Goal: Book appointment/travel/reservation

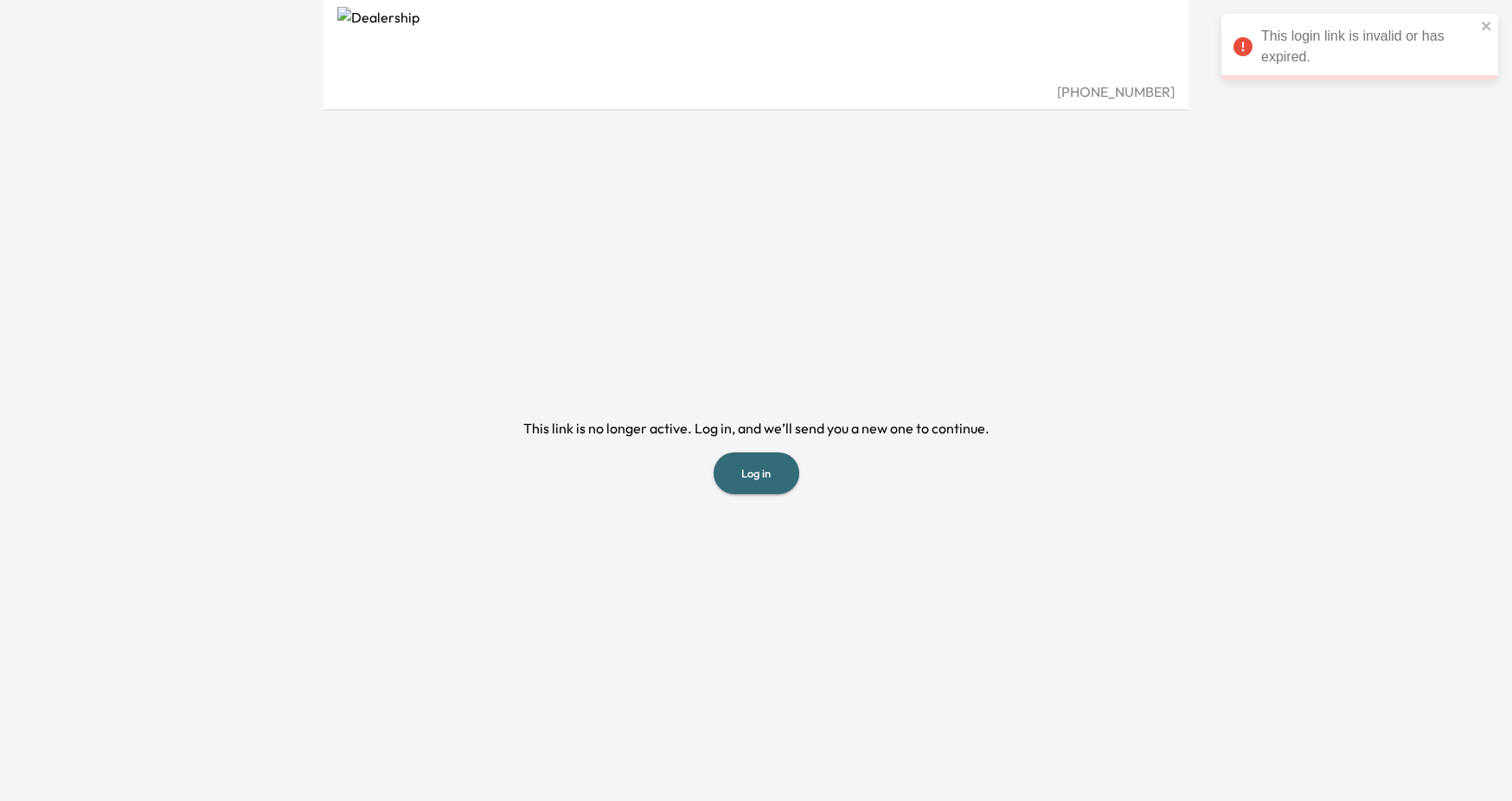
click at [766, 463] on button "Log in" at bounding box center [756, 474] width 86 height 42
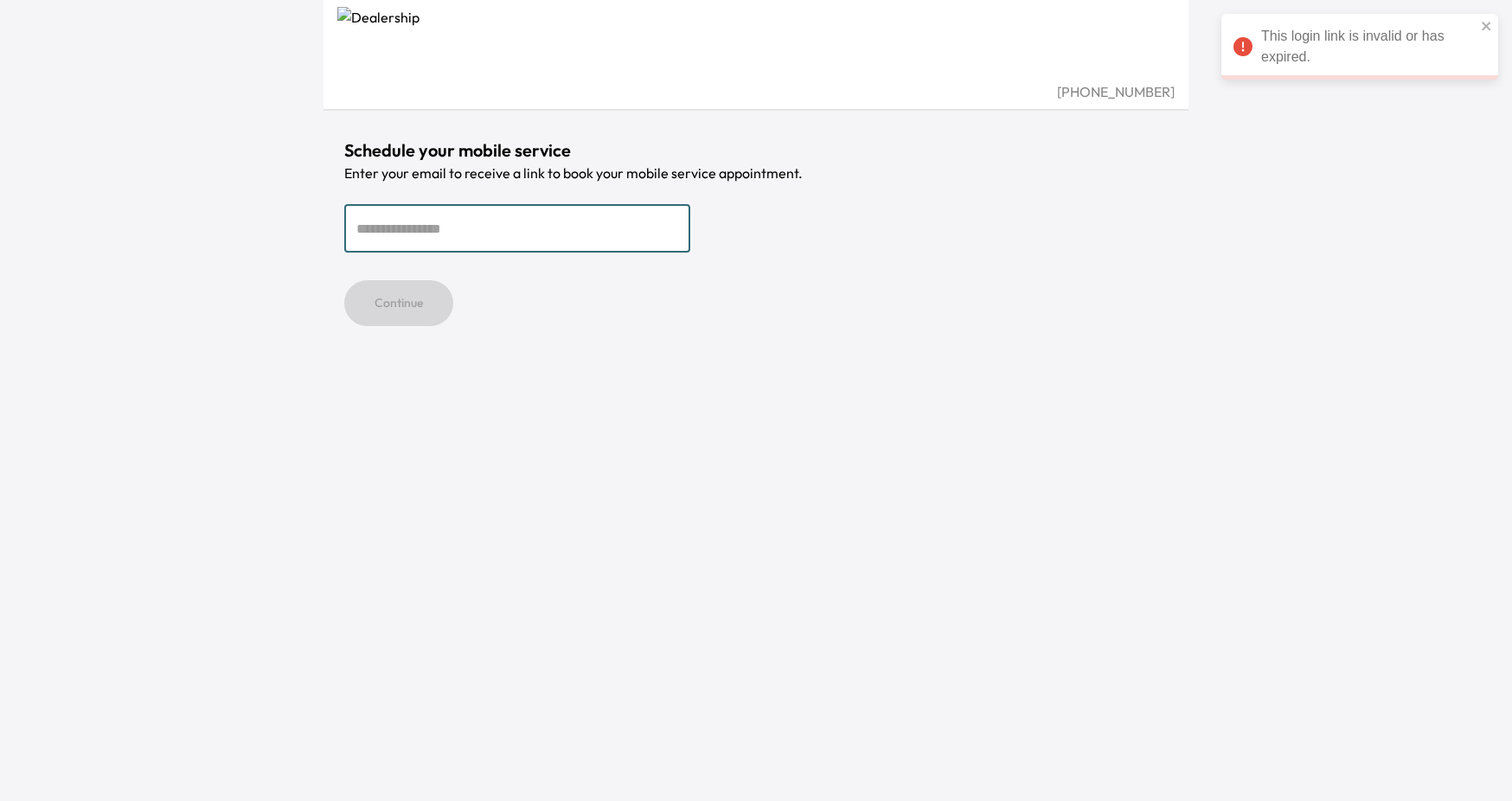
click at [466, 225] on input "email" at bounding box center [518, 228] width 346 height 48
type input "**********"
click at [422, 303] on button "Continue" at bounding box center [399, 302] width 109 height 45
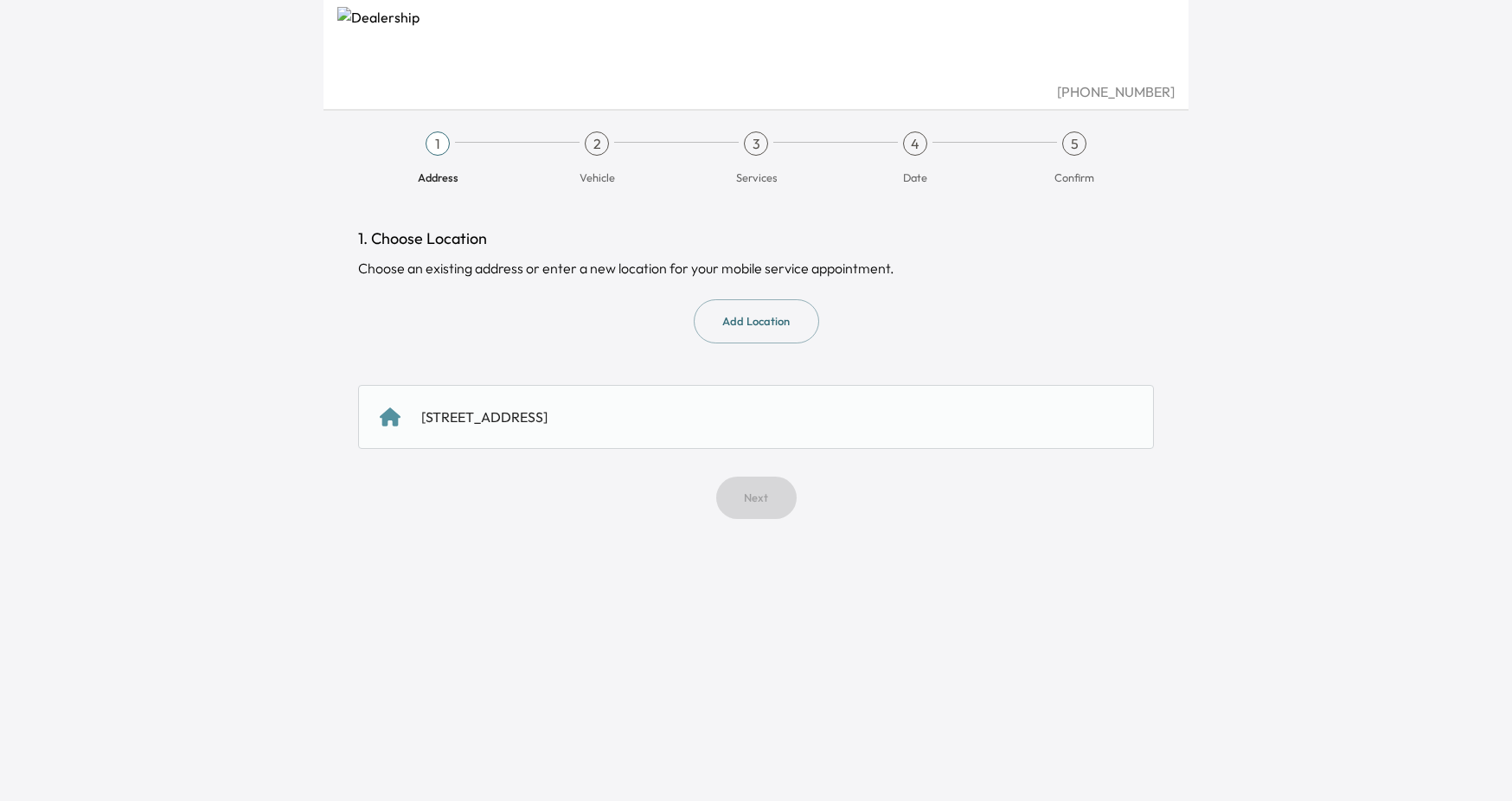
click at [685, 404] on div "[STREET_ADDRESS]" at bounding box center [756, 417] width 796 height 64
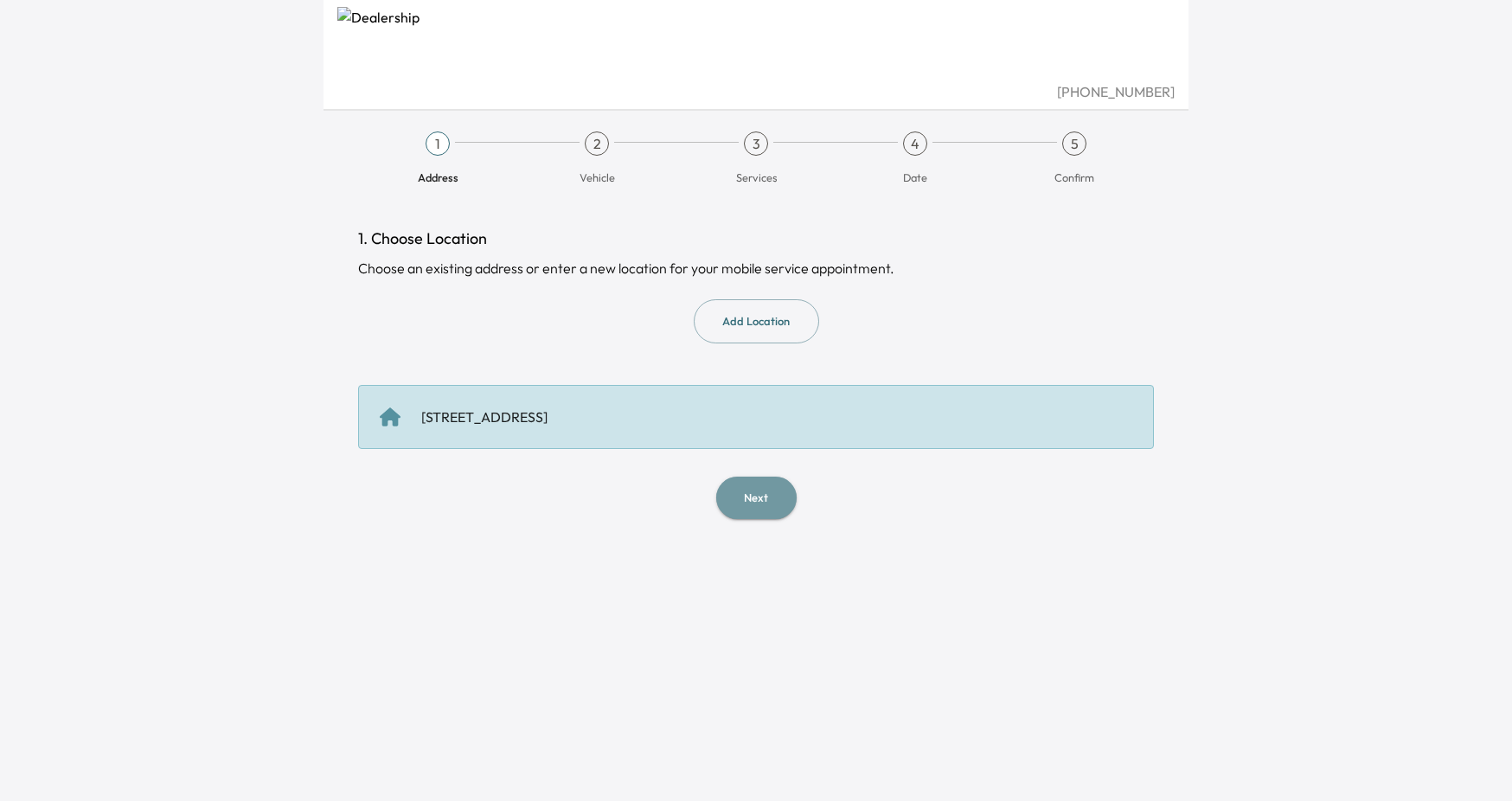
click at [779, 503] on button "Next" at bounding box center [756, 498] width 80 height 42
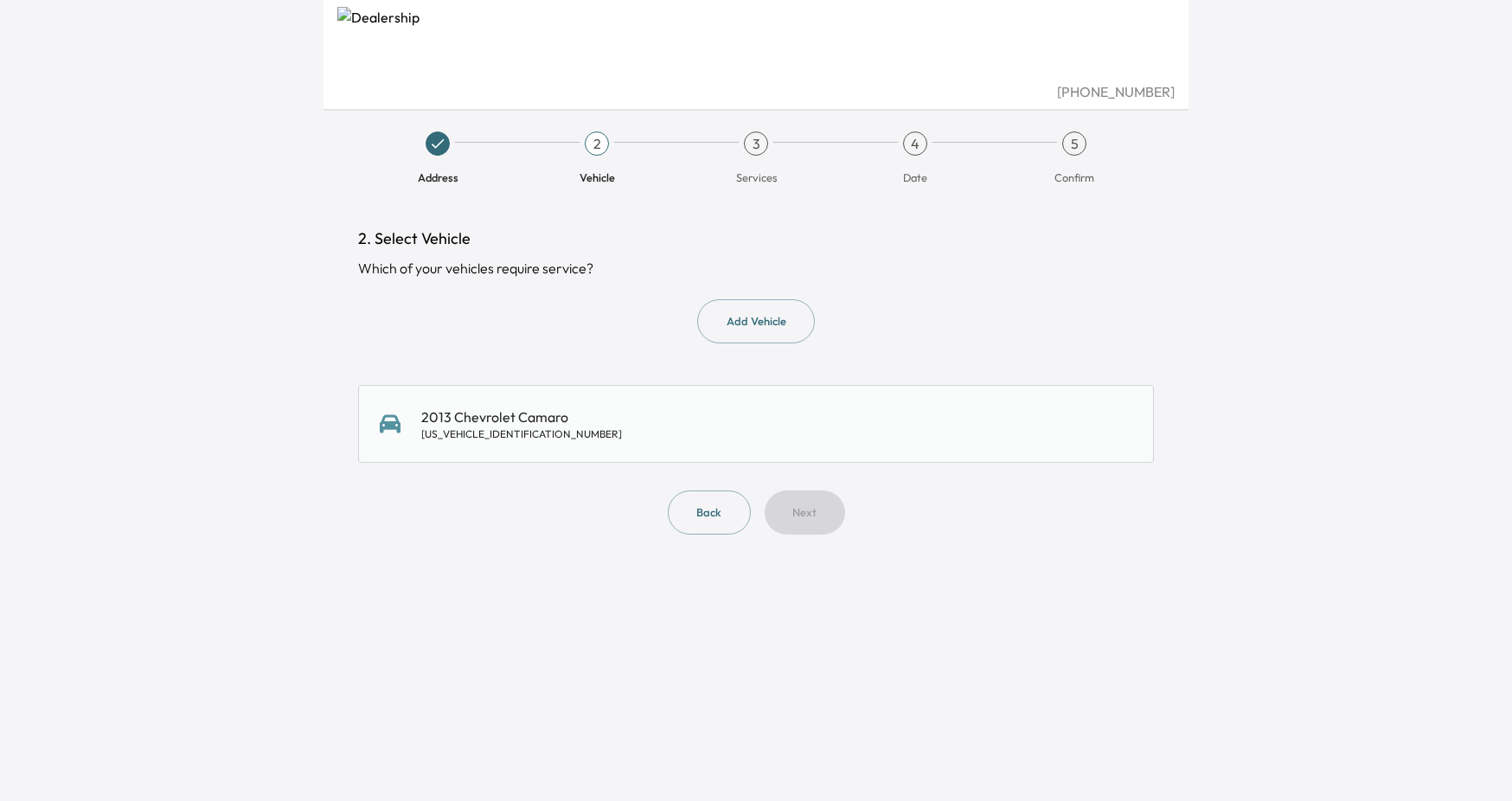
click at [676, 423] on div "2013 Chevrolet Camaro [US_VEHICLE_IDENTIFICATION_NUMBER]" at bounding box center [755, 424] width 752 height 35
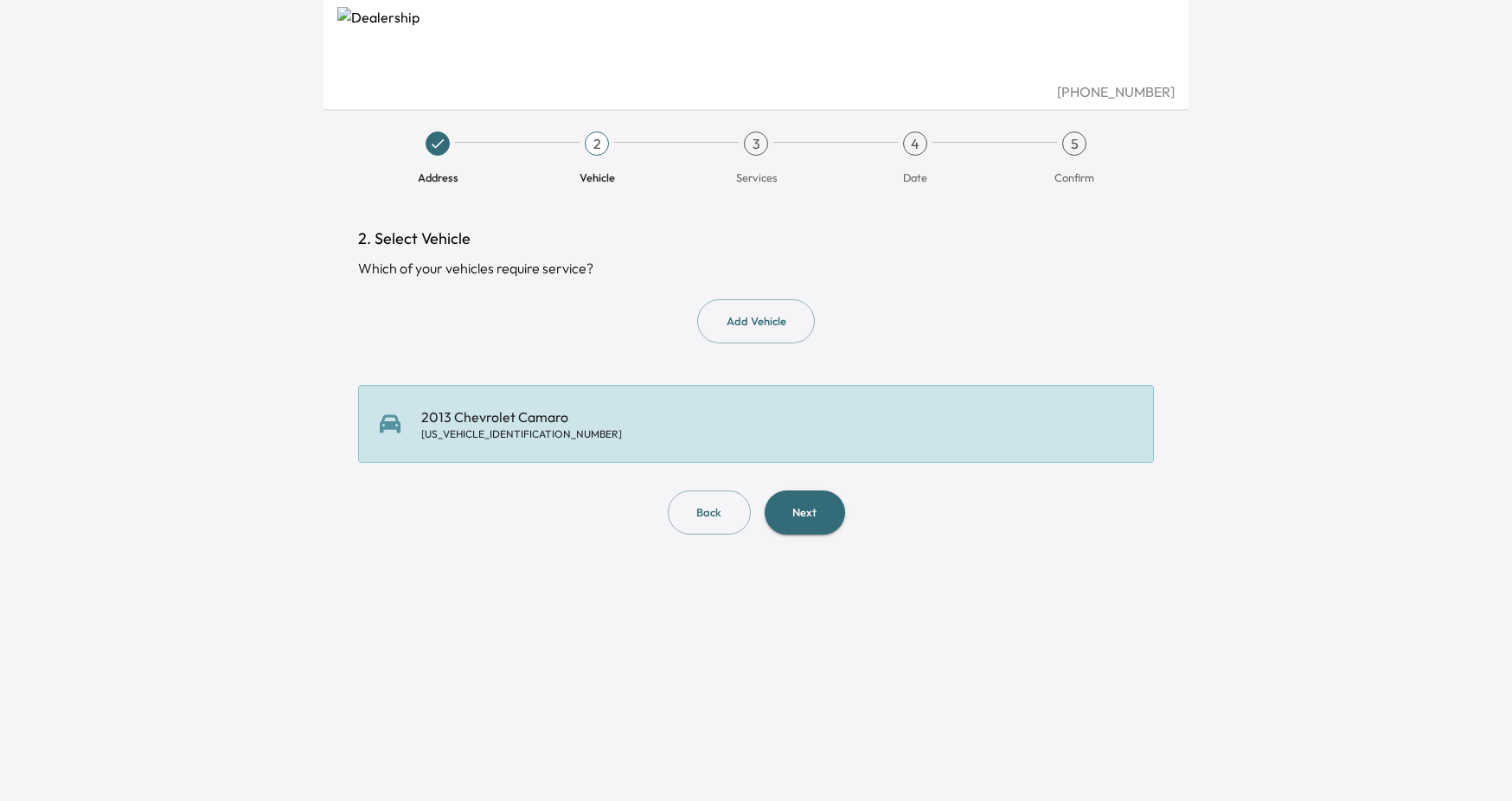
click at [819, 503] on button "Next" at bounding box center [804, 512] width 80 height 44
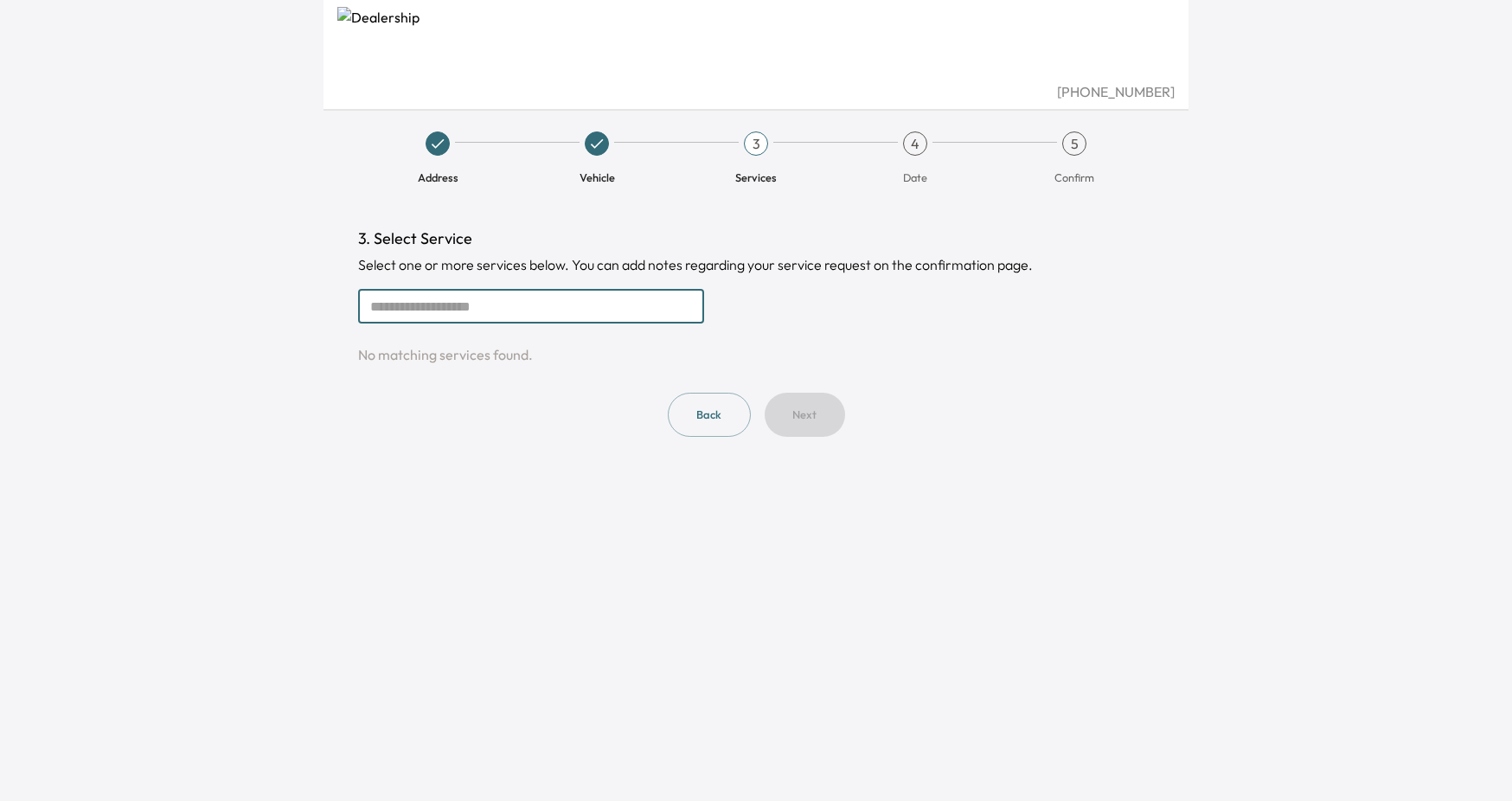
click at [548, 302] on input "text" at bounding box center [531, 306] width 346 height 35
click at [758, 148] on div "3" at bounding box center [755, 143] width 24 height 24
click at [934, 145] on span "4 Date" at bounding box center [915, 158] width 145 height 54
click at [922, 145] on div "4" at bounding box center [914, 143] width 24 height 24
click at [1074, 141] on div "5" at bounding box center [1074, 143] width 24 height 24
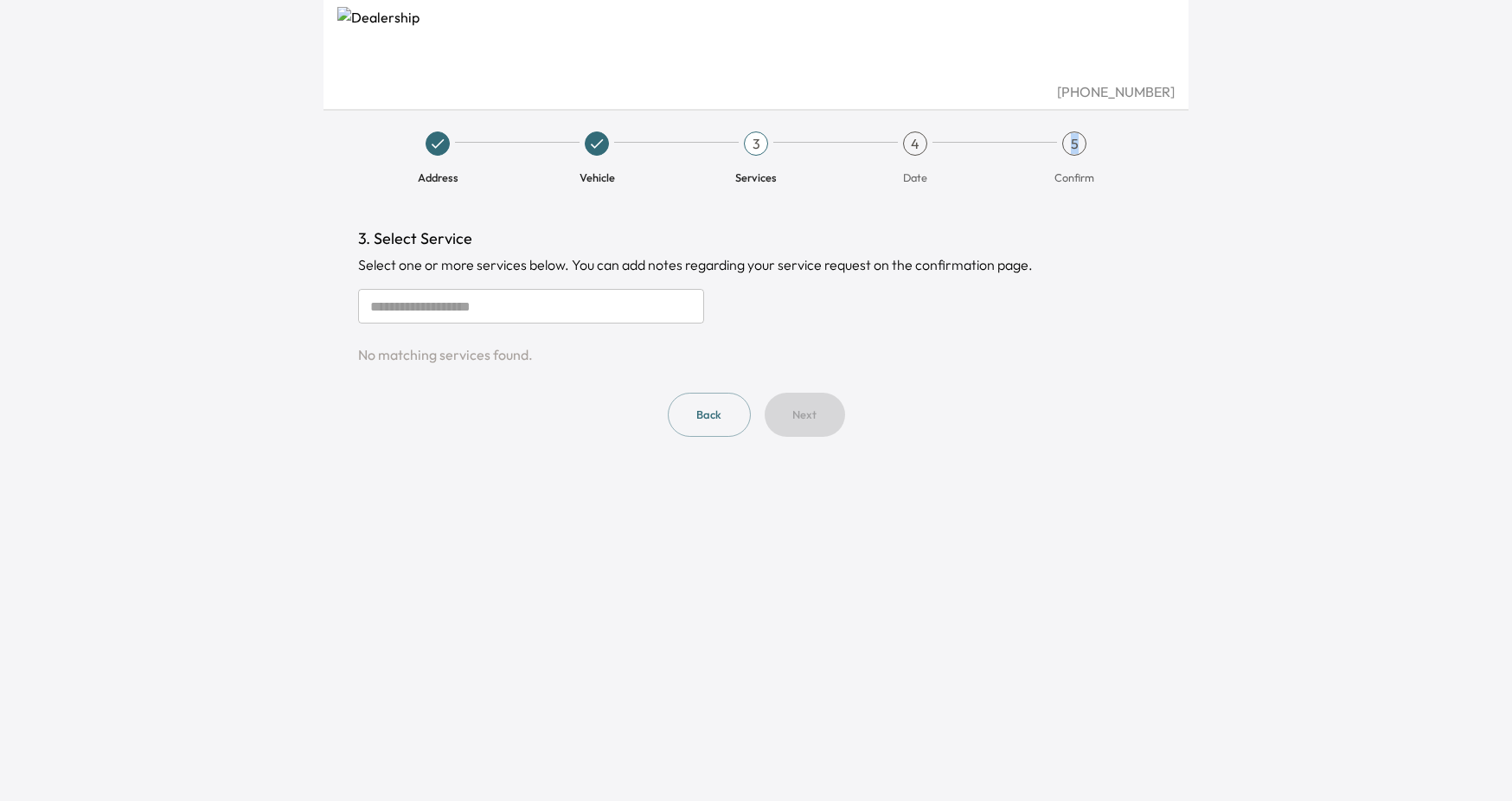
click at [1074, 141] on div "5" at bounding box center [1074, 143] width 24 height 24
click at [692, 402] on button "Back" at bounding box center [710, 415] width 83 height 44
click at [716, 388] on div "3. Select Service Select one or more services below. You can add notes regardin…" at bounding box center [756, 332] width 796 height 210
click at [713, 415] on button "Back" at bounding box center [710, 415] width 83 height 44
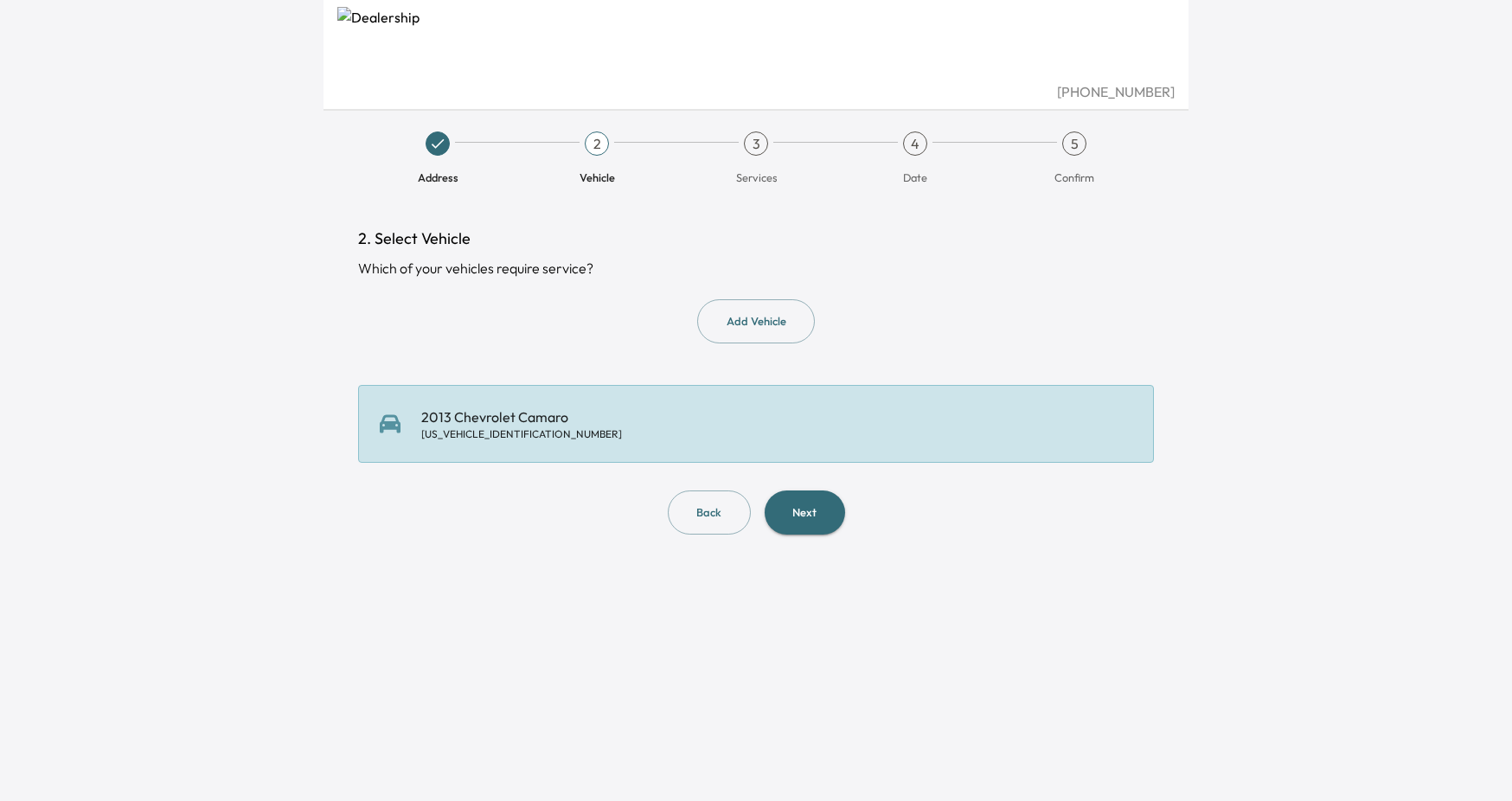
click at [770, 323] on button "Add Vehicle" at bounding box center [756, 321] width 118 height 44
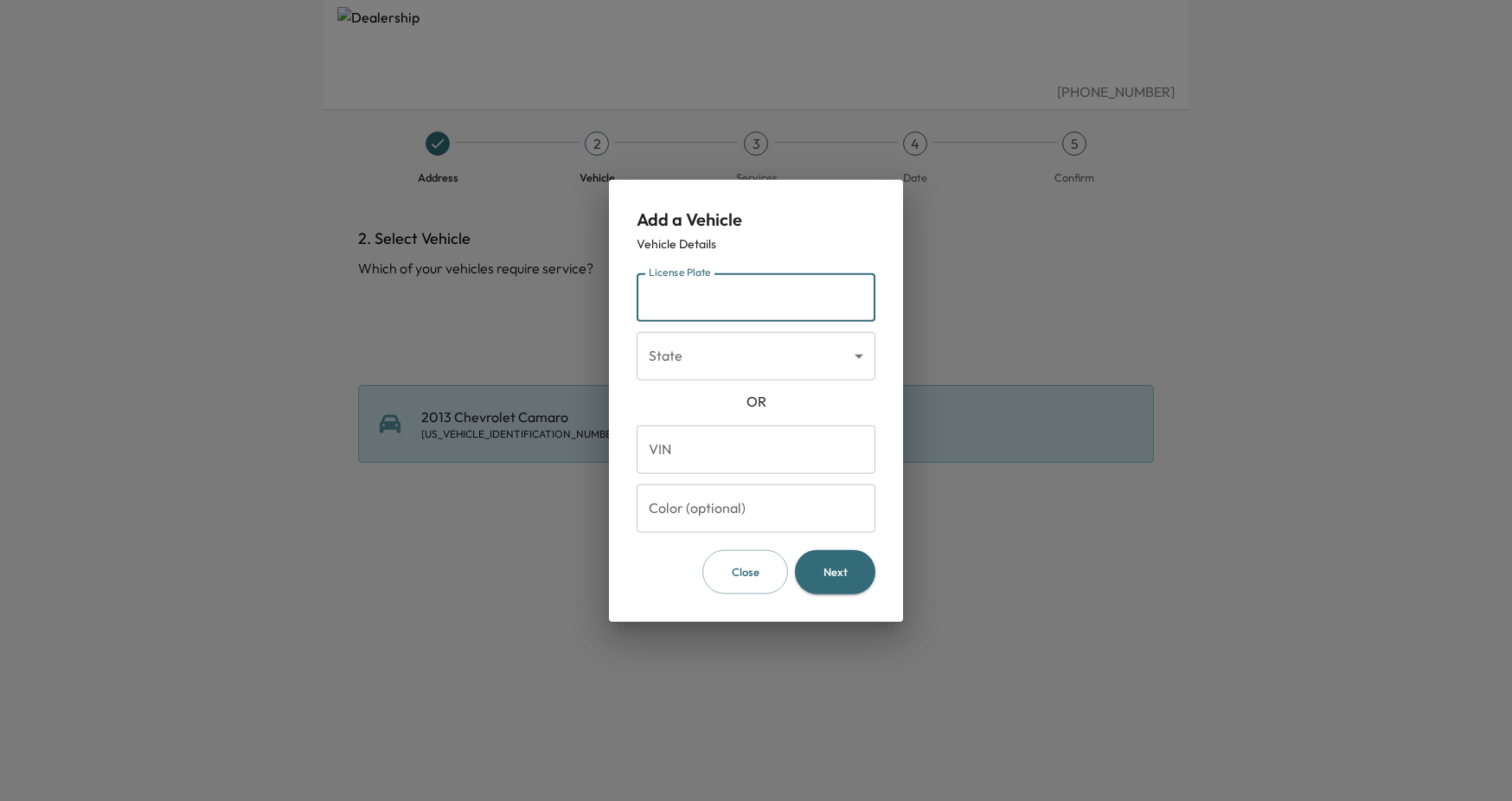
click at [748, 302] on input "License Plate" at bounding box center [755, 297] width 238 height 48
type input "*******"
click at [821, 361] on body "(631) 982-4449 Address 2 Vehicle 3 Services 4 Date 5 Confirm 2. Select Vehicle …" at bounding box center [756, 400] width 1512 height 801
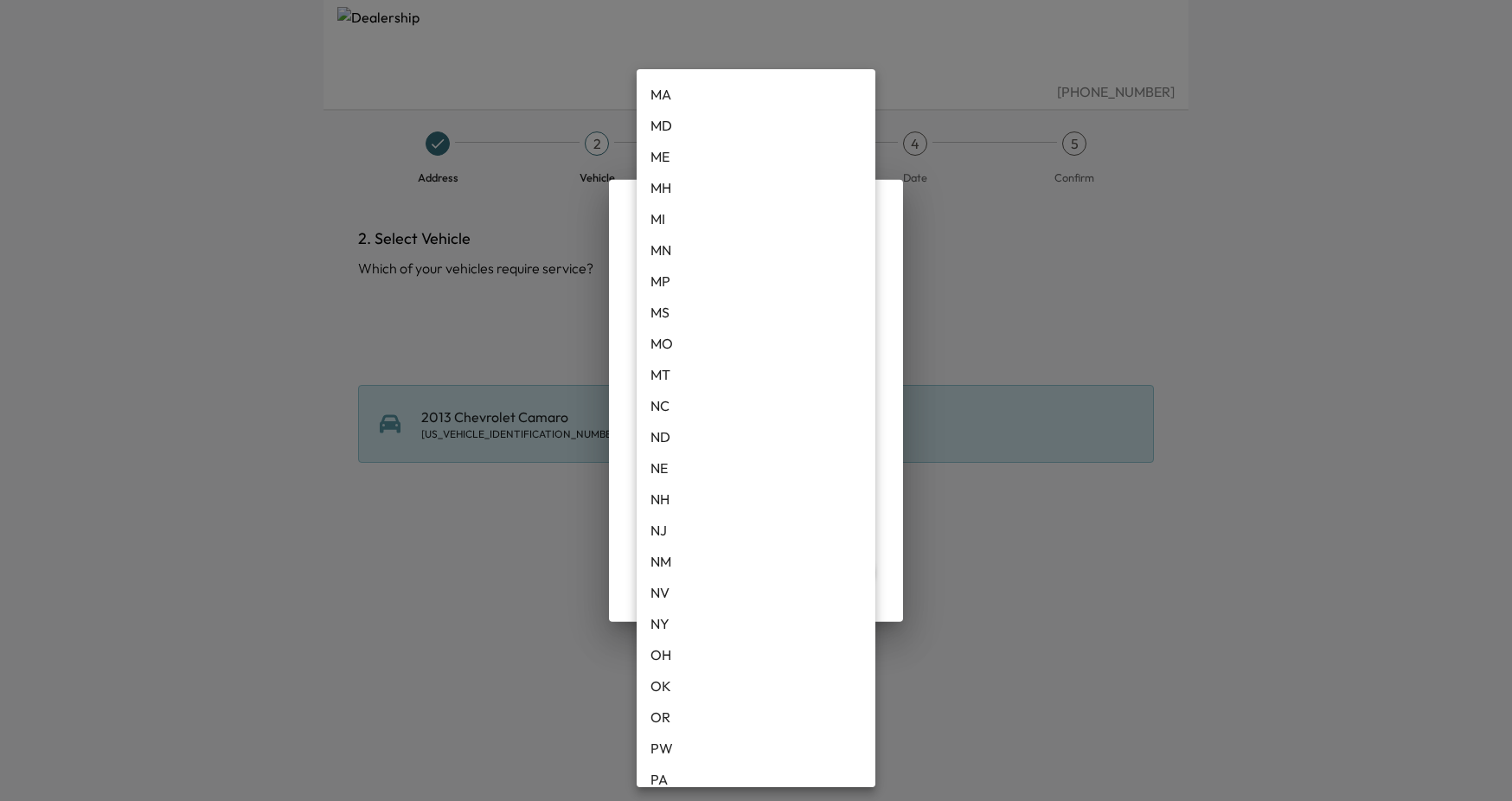
scroll to position [747, 0]
click at [722, 594] on li "NY" at bounding box center [755, 590] width 238 height 31
type input "**"
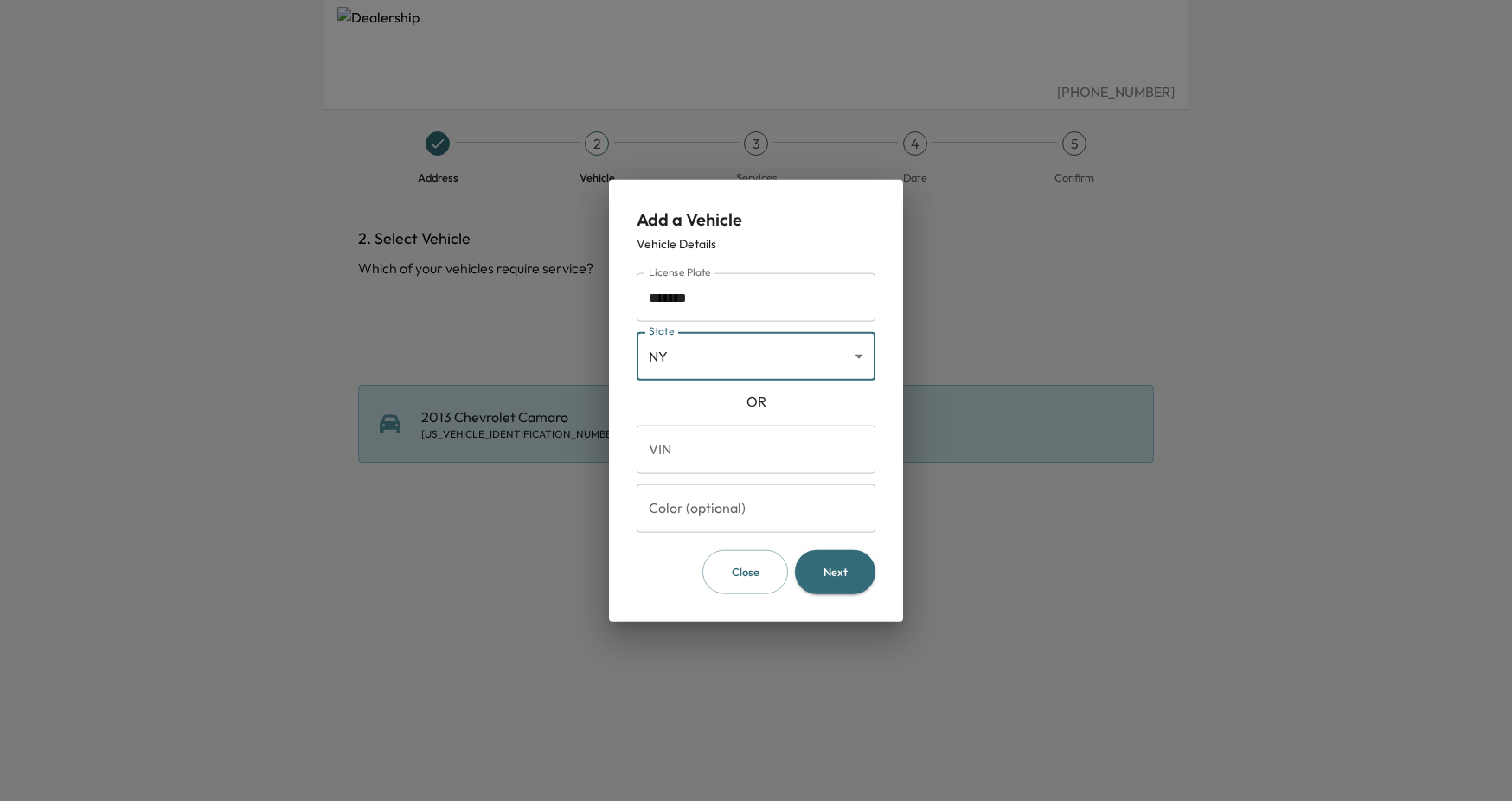
click at [847, 582] on button "Next" at bounding box center [834, 572] width 80 height 44
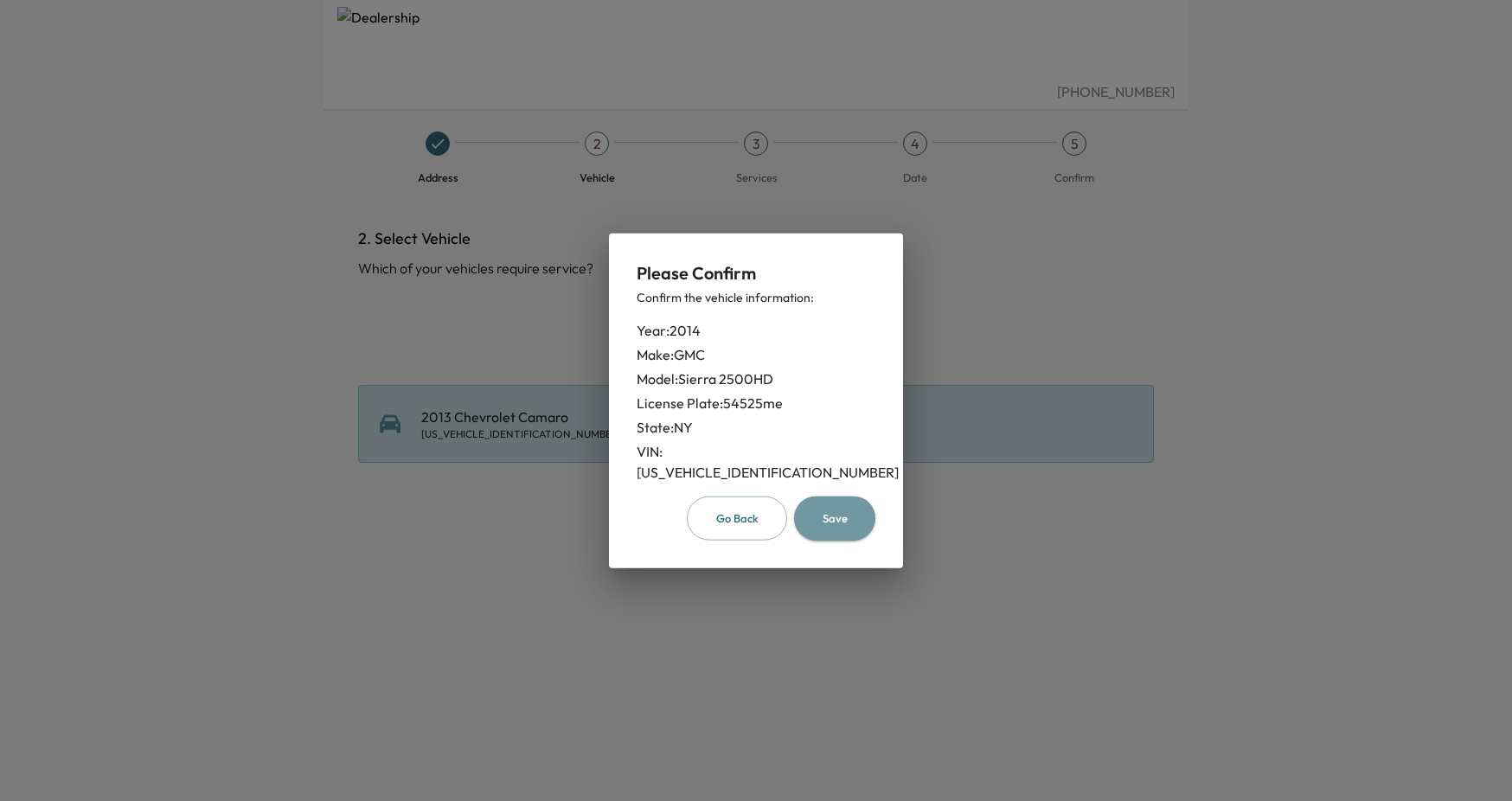
click at [850, 506] on button "Save" at bounding box center [834, 518] width 81 height 44
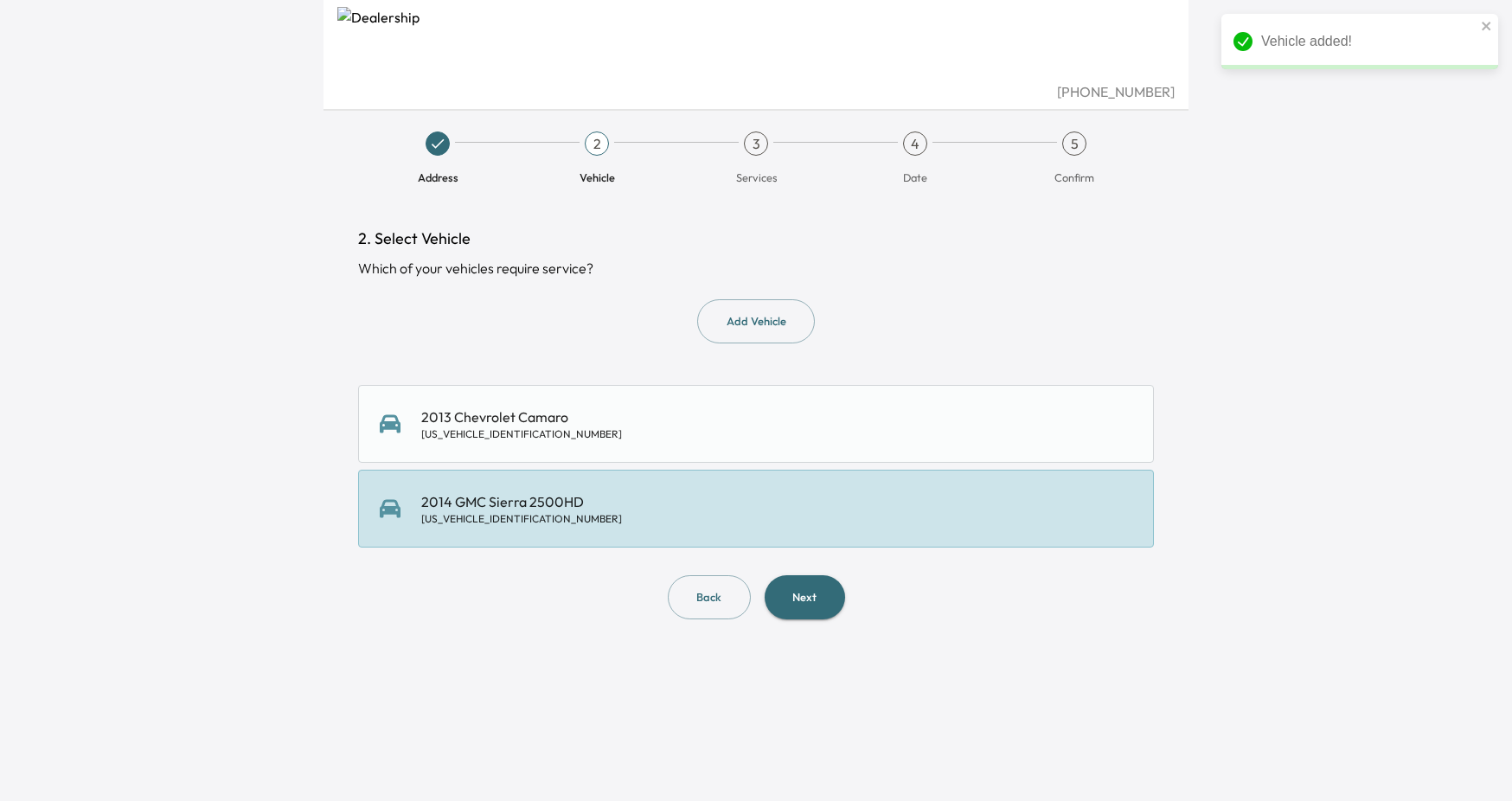
click at [615, 518] on div "2014 GMC Sierra 2500HD 1GT12ZCG3EF187945" at bounding box center [755, 509] width 752 height 35
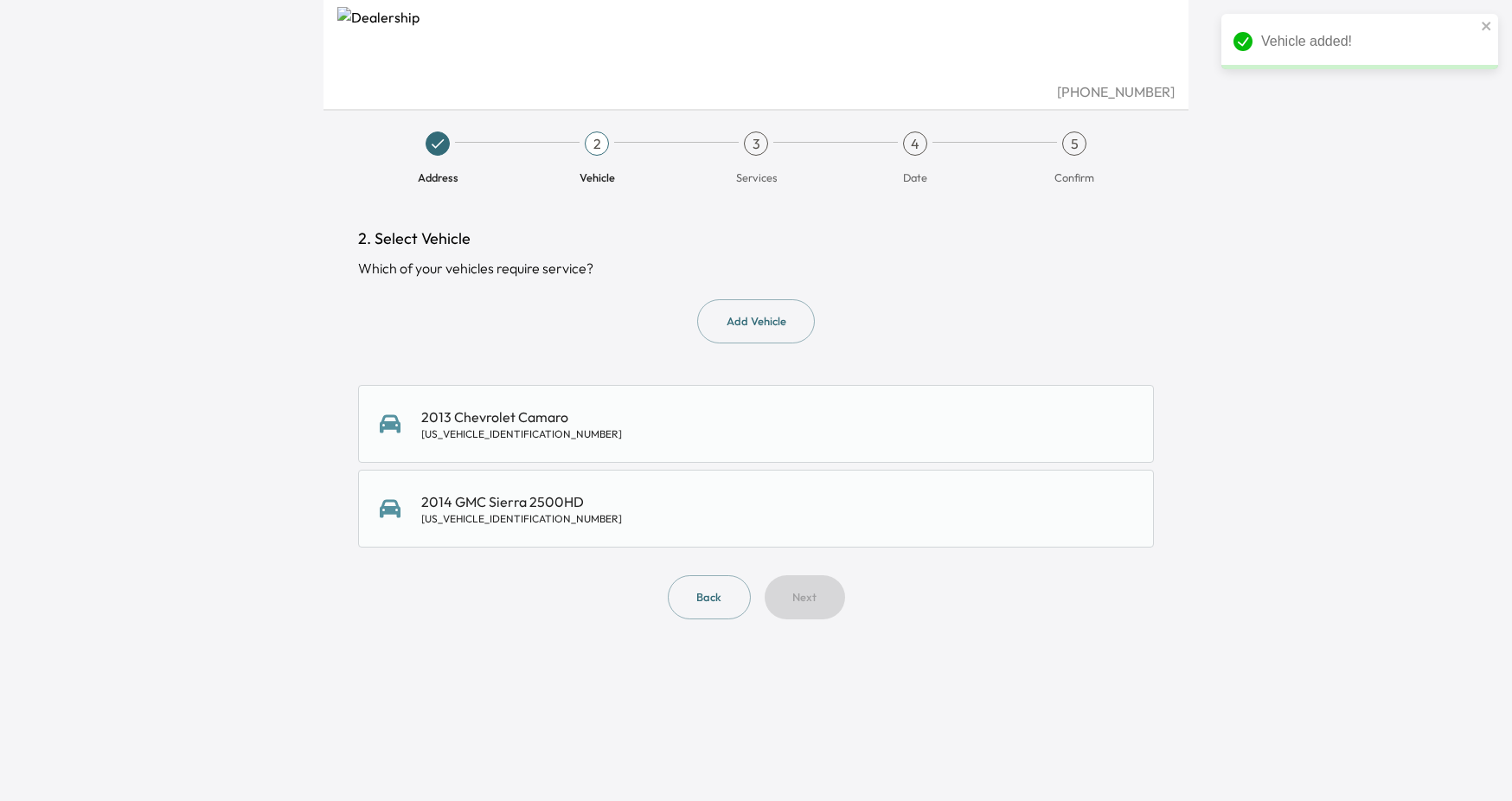
click at [801, 518] on div "2014 GMC Sierra 2500HD 1GT12ZCG3EF187945" at bounding box center [755, 509] width 752 height 35
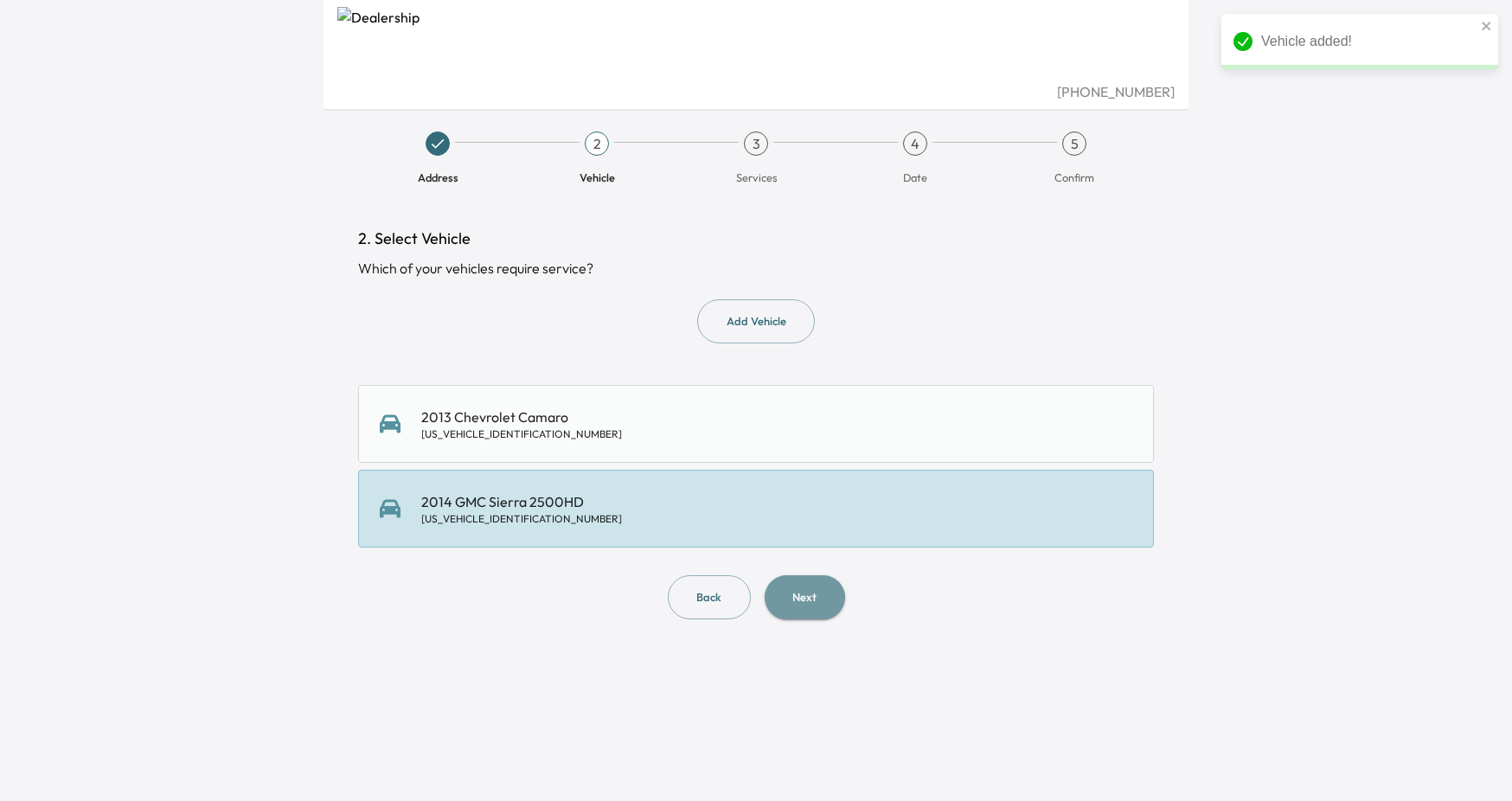
click at [809, 603] on button "Next" at bounding box center [804, 597] width 80 height 44
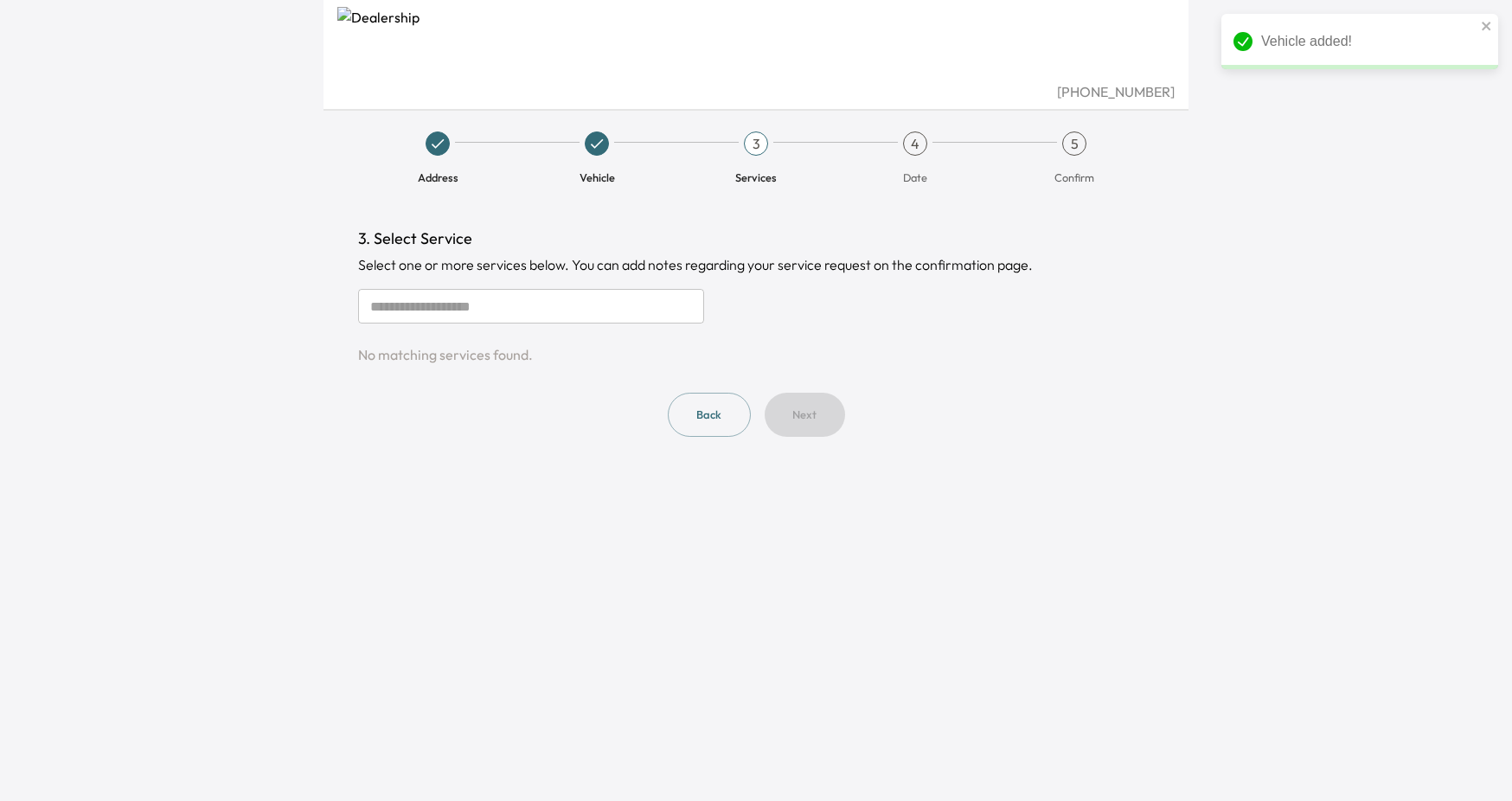
click at [499, 313] on input "text" at bounding box center [531, 306] width 346 height 35
click at [511, 307] on input "text" at bounding box center [531, 306] width 346 height 35
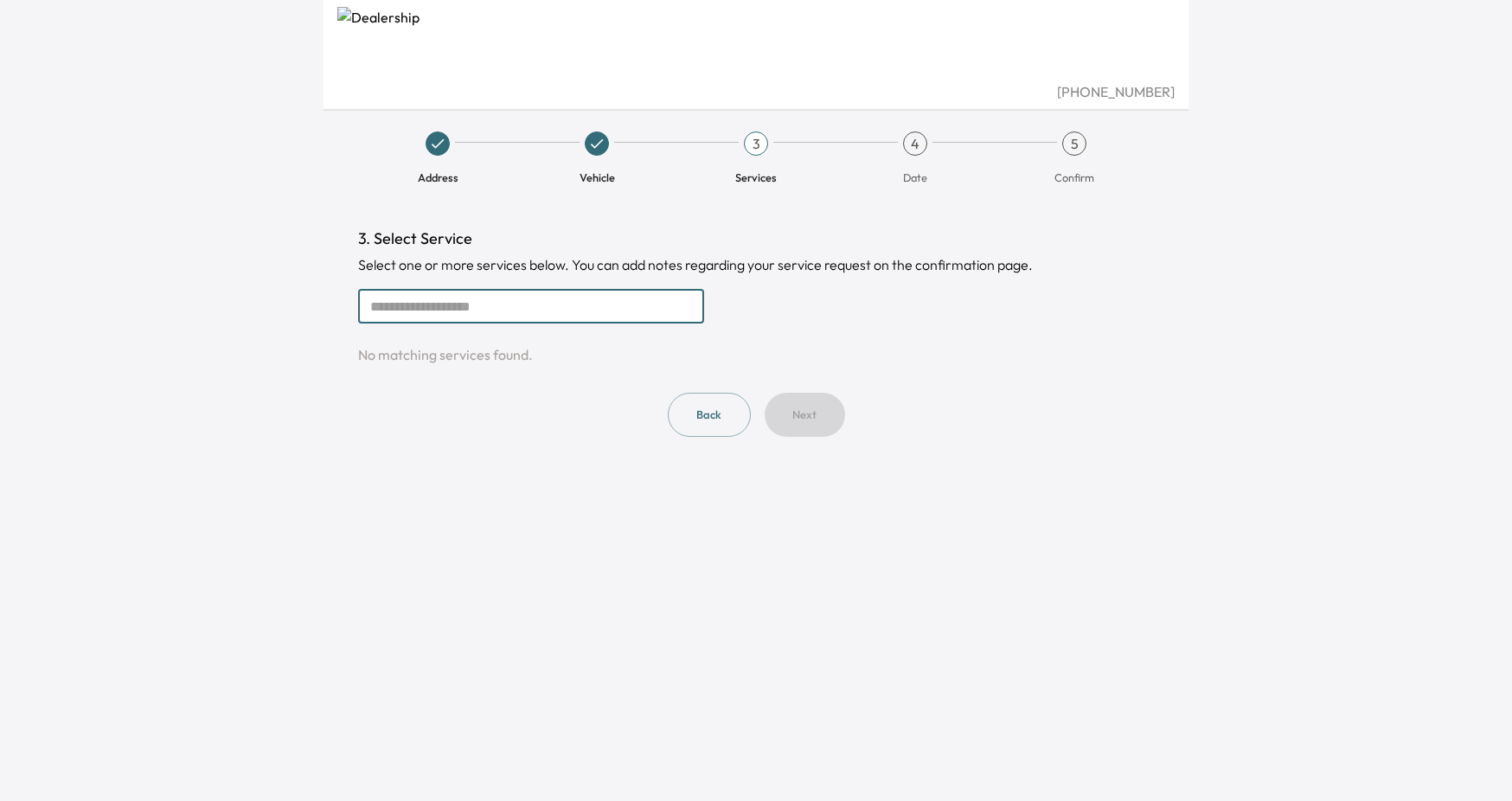
click at [726, 415] on button "Back" at bounding box center [710, 415] width 83 height 44
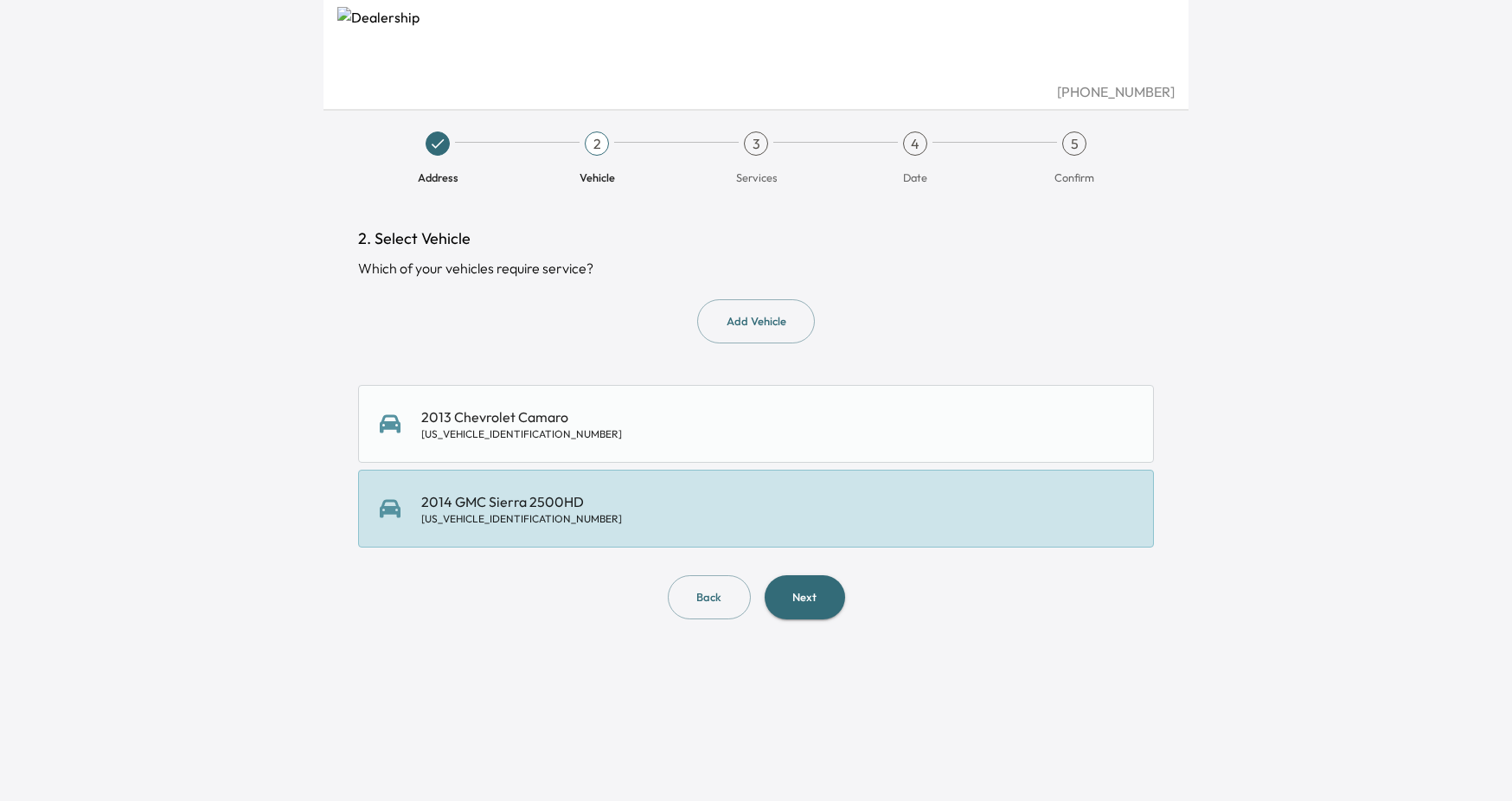
click at [571, 513] on div "1GT12ZCG3EF187945" at bounding box center [521, 518] width 201 height 14
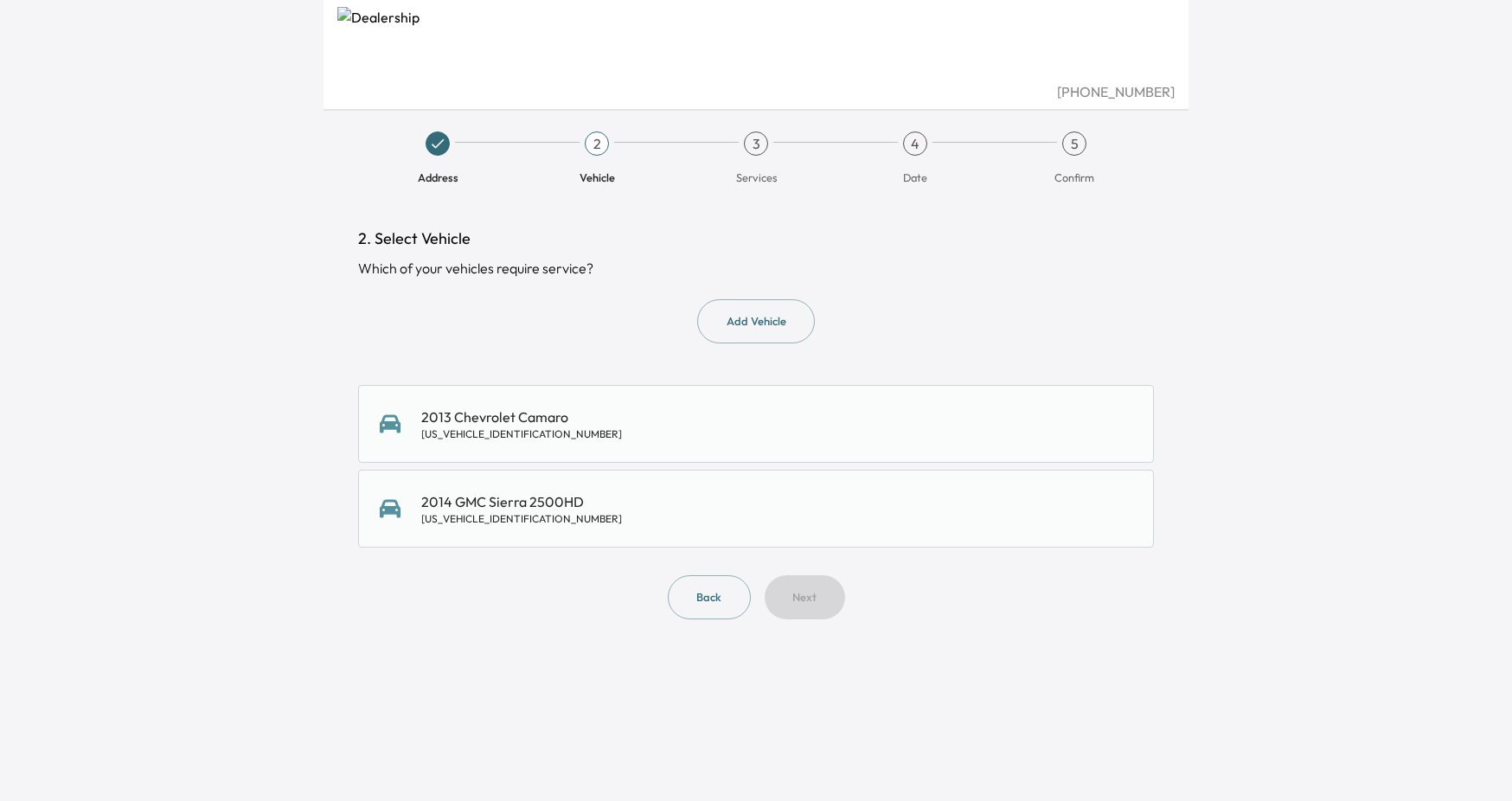
click at [776, 511] on div "2014 GMC Sierra 2500HD 1GT12ZCG3EF187945" at bounding box center [755, 509] width 752 height 35
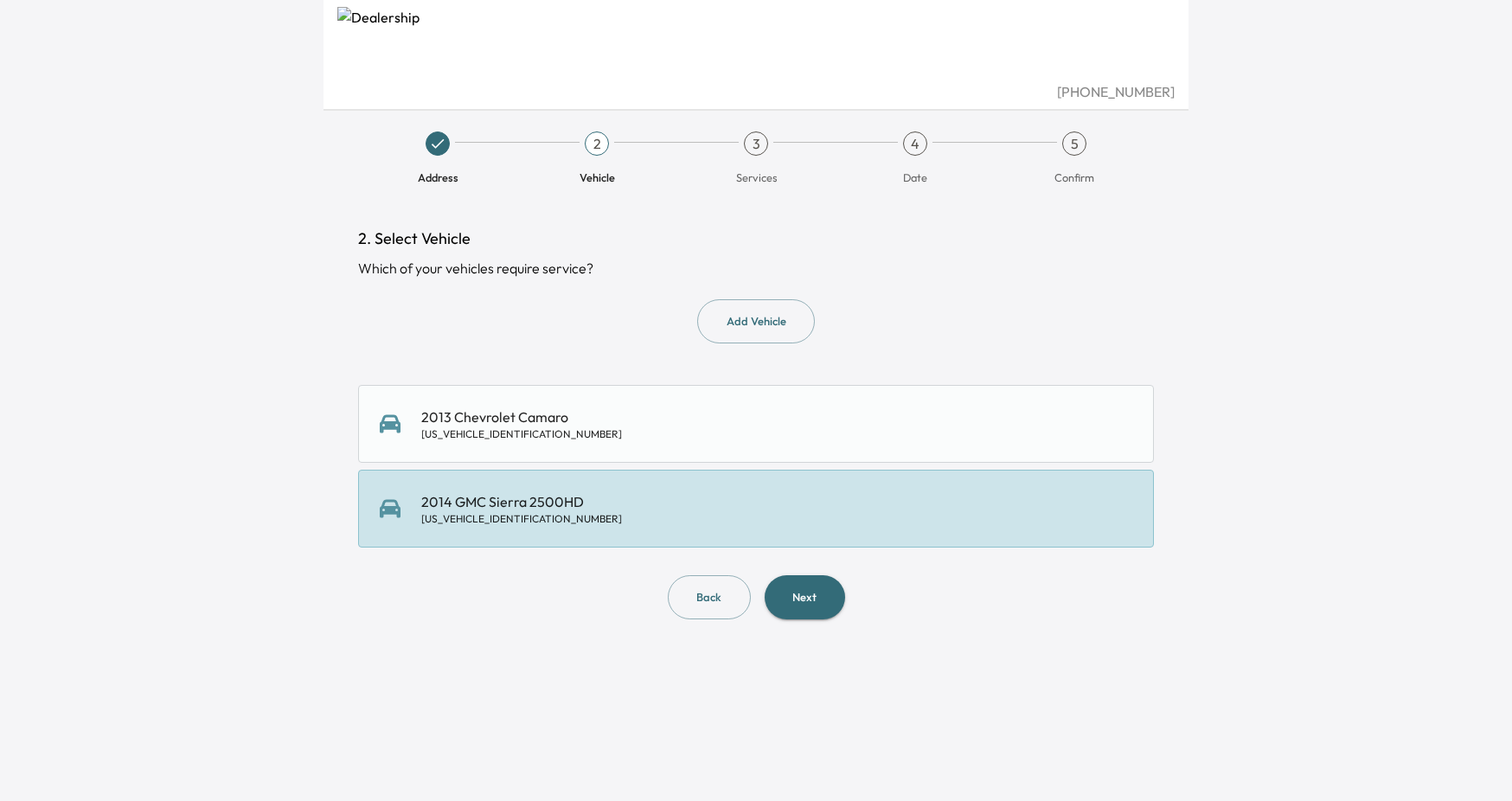
click at [809, 603] on button "Next" at bounding box center [804, 597] width 80 height 44
